Goal: Transaction & Acquisition: Subscribe to service/newsletter

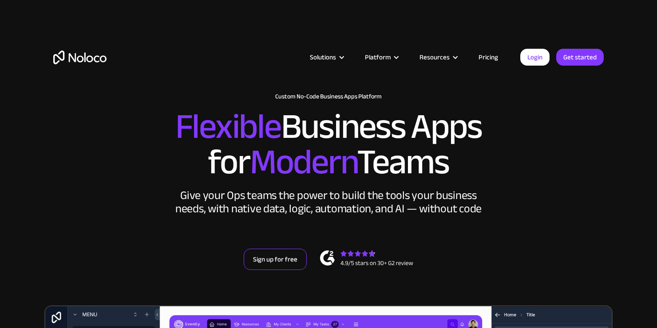
click at [272, 266] on link "Sign up for free" at bounding box center [275, 259] width 63 height 21
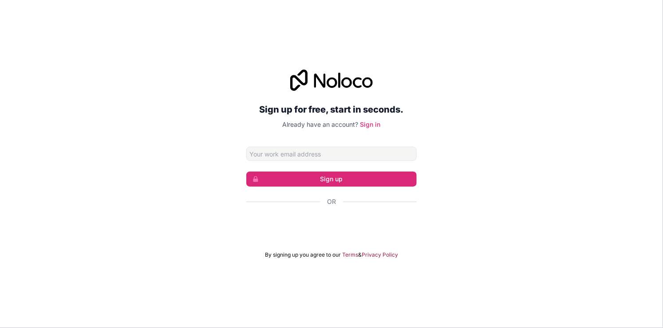
click at [329, 152] on input "Email address" at bounding box center [331, 154] width 170 height 14
type input "[EMAIL_ADDRESS][DOMAIN_NAME]"
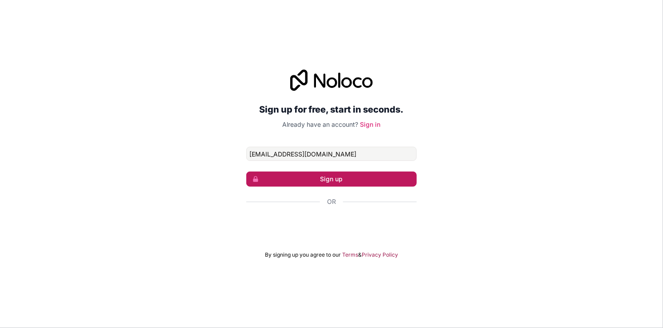
click at [340, 181] on button "Sign up" at bounding box center [331, 179] width 170 height 15
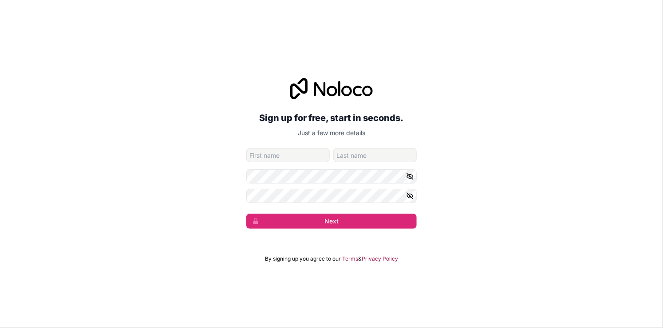
click at [300, 154] on input "given-name" at bounding box center [287, 155] width 83 height 14
type input "[PERSON_NAME]"
click at [367, 150] on input "family-name" at bounding box center [374, 155] width 83 height 14
type input "lokot"
click at [406, 195] on icon "button" at bounding box center [410, 196] width 8 height 8
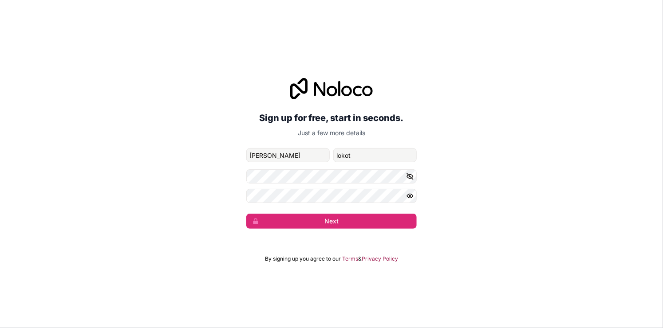
click at [407, 195] on icon "button" at bounding box center [410, 196] width 8 height 8
click at [413, 178] on icon "button" at bounding box center [410, 177] width 8 height 8
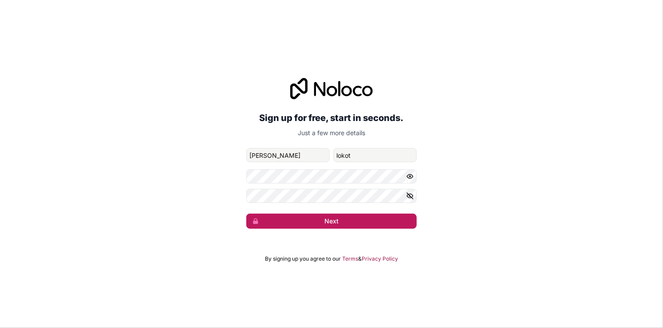
click at [316, 215] on button "Next" at bounding box center [331, 221] width 170 height 15
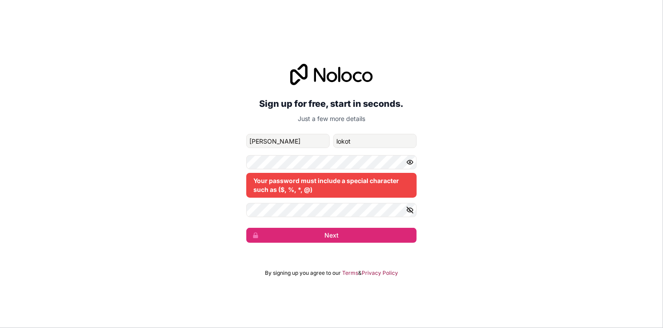
click at [408, 214] on icon "button" at bounding box center [410, 210] width 8 height 8
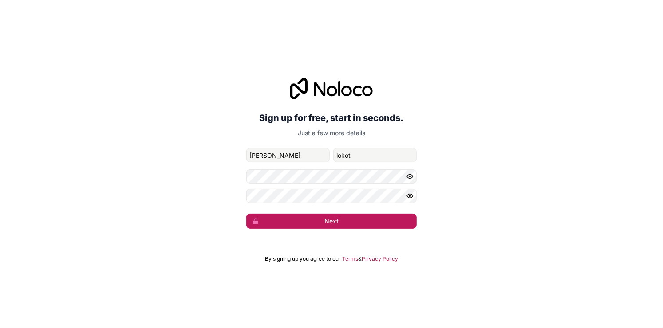
click at [343, 218] on button "Next" at bounding box center [331, 221] width 170 height 15
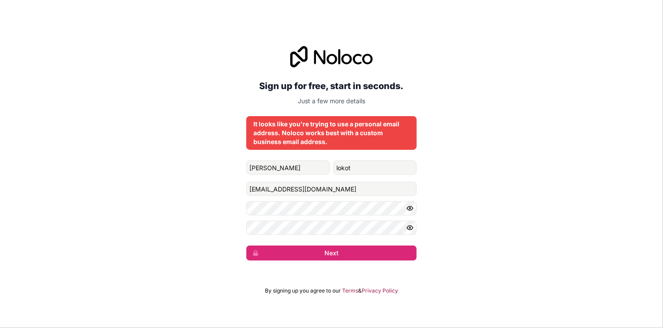
click at [433, 97] on div "Sign up for free, start in seconds. Just a few more details It looks like you'r…" at bounding box center [331, 154] width 663 height 240
click at [335, 101] on p "Just a few more details" at bounding box center [331, 101] width 170 height 9
